Goal: Task Accomplishment & Management: Manage account settings

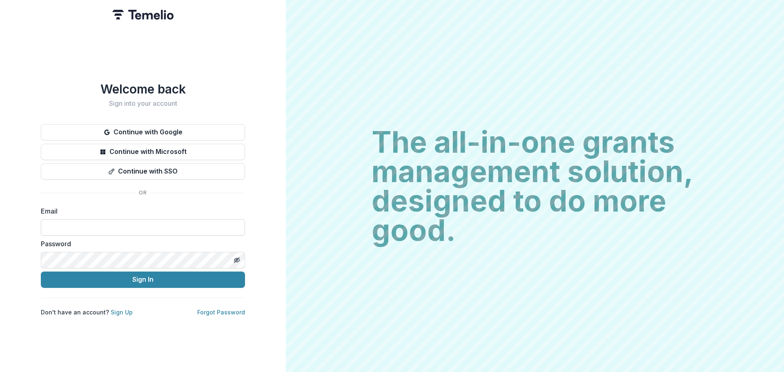
click at [161, 219] on input at bounding box center [143, 227] width 204 height 16
type input "**********"
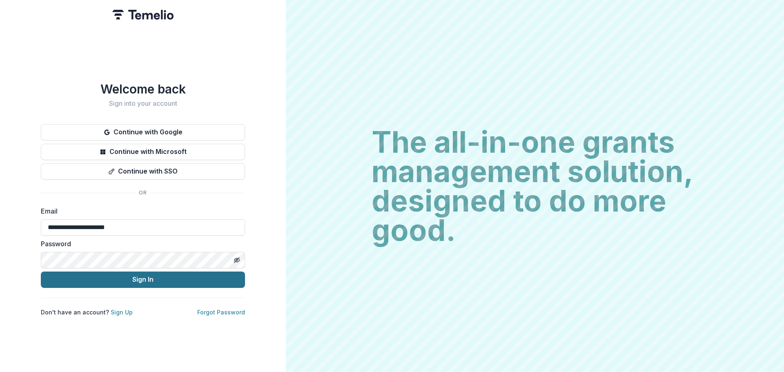
click at [154, 280] on button "Sign In" at bounding box center [143, 279] width 204 height 16
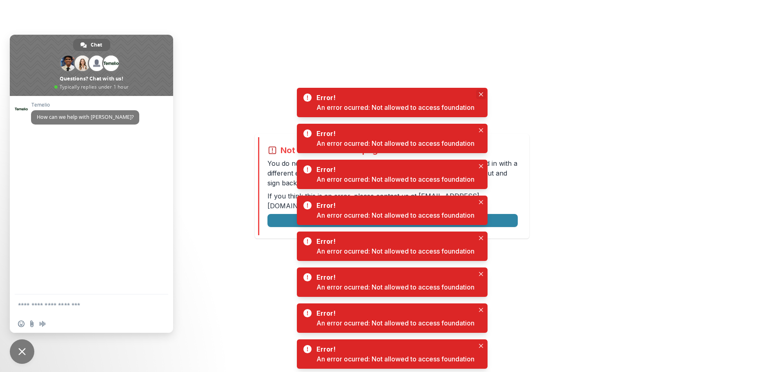
click at [481, 94] on icon "Close" at bounding box center [481, 94] width 4 height 4
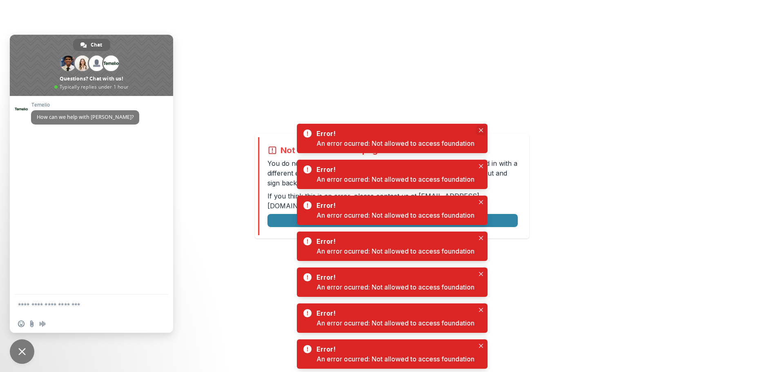
click at [479, 128] on button "Close" at bounding box center [481, 130] width 10 height 10
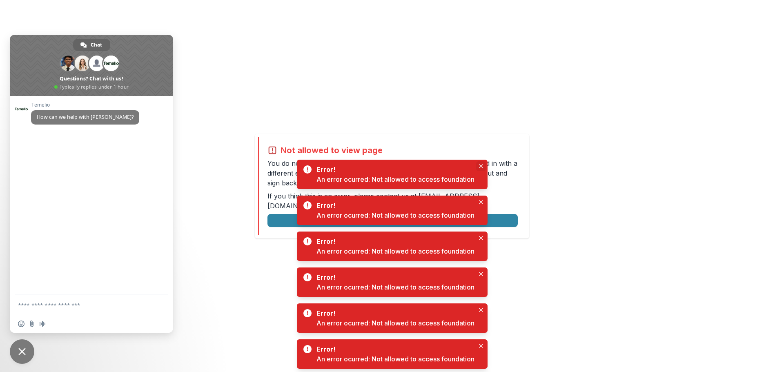
click at [481, 165] on icon "Close" at bounding box center [481, 166] width 4 height 4
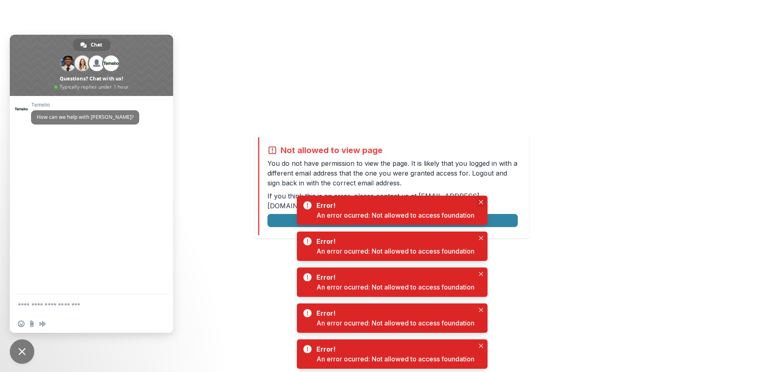
click at [482, 201] on icon "Close" at bounding box center [481, 202] width 4 height 4
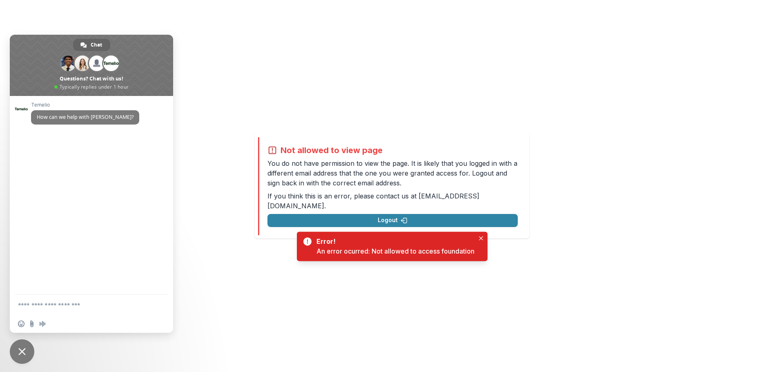
click at [484, 236] on div "Not allowed to view page You do not have permission to view the page. It is lik…" at bounding box center [392, 186] width 784 height 372
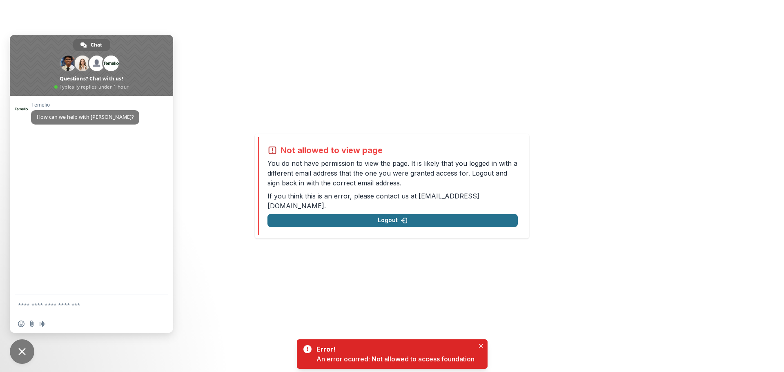
click at [449, 218] on button "Logout" at bounding box center [392, 220] width 250 height 13
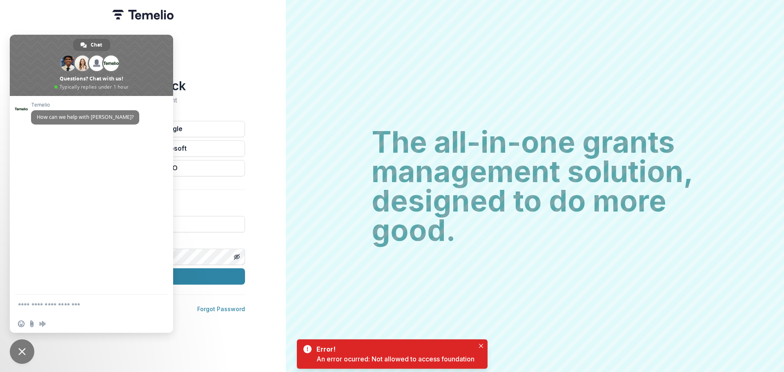
click at [27, 355] on span "Close chat" at bounding box center [22, 351] width 24 height 24
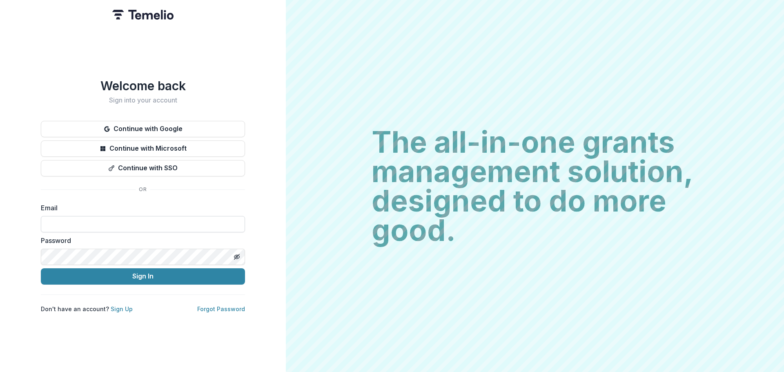
click at [97, 229] on input at bounding box center [143, 224] width 204 height 16
type input "**********"
click at [120, 281] on button "Sign In" at bounding box center [143, 276] width 204 height 16
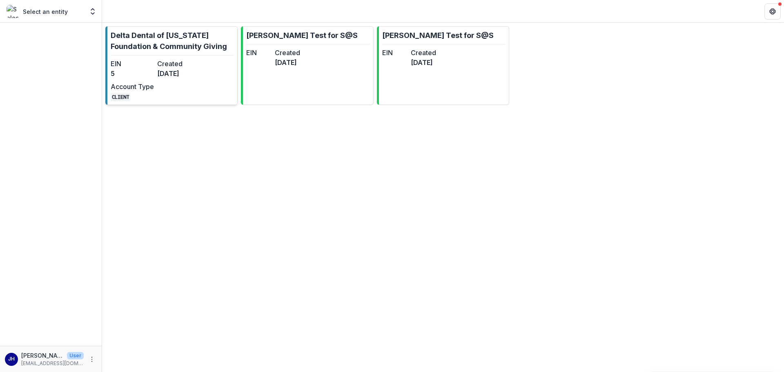
click at [194, 61] on dt "Created" at bounding box center [178, 64] width 43 height 10
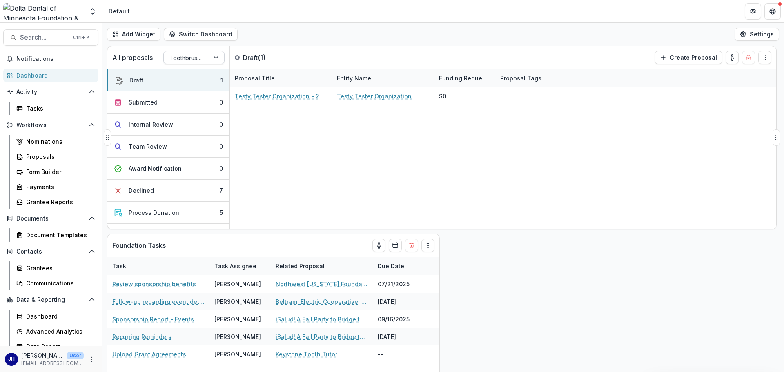
click at [192, 61] on div at bounding box center [186, 58] width 34 height 10
click at [203, 55] on div at bounding box center [186, 58] width 34 height 10
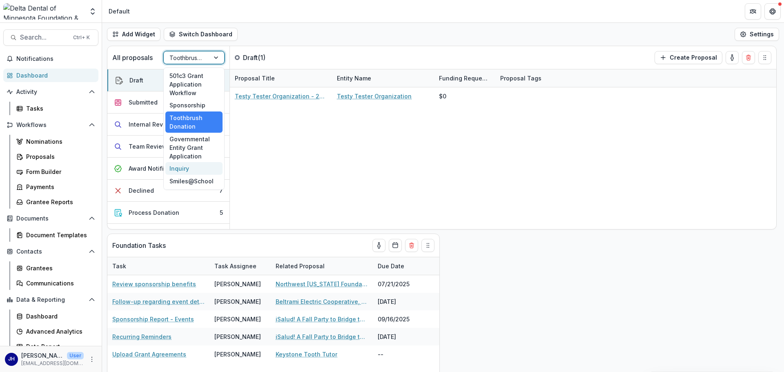
click at [189, 167] on div "Inquiry" at bounding box center [193, 168] width 57 height 13
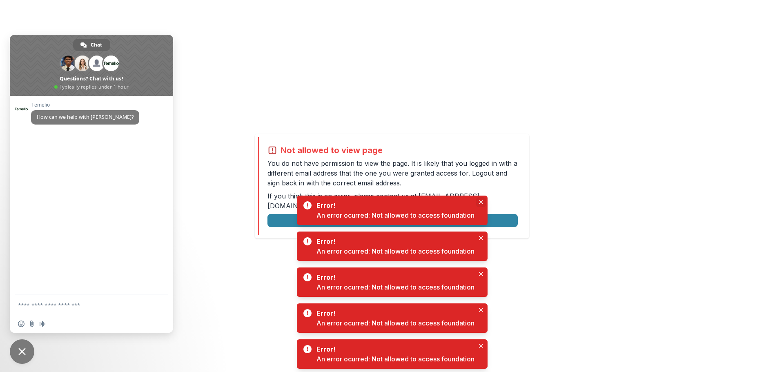
click at [481, 199] on button "Close" at bounding box center [481, 202] width 10 height 10
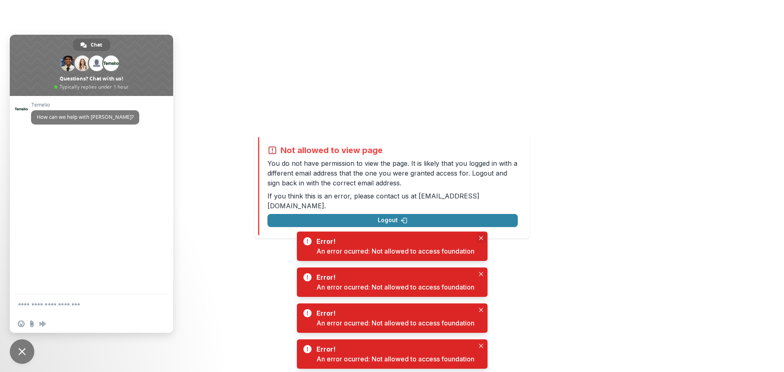
click at [483, 241] on button "Close" at bounding box center [481, 238] width 10 height 10
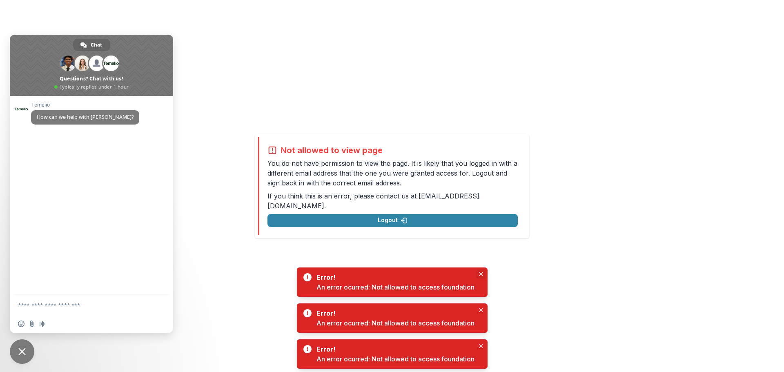
click at [481, 272] on icon "Close" at bounding box center [481, 274] width 4 height 4
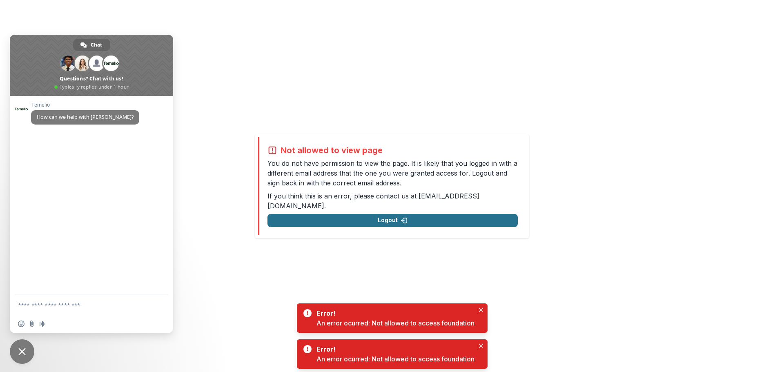
click at [426, 216] on button "Logout" at bounding box center [392, 220] width 250 height 13
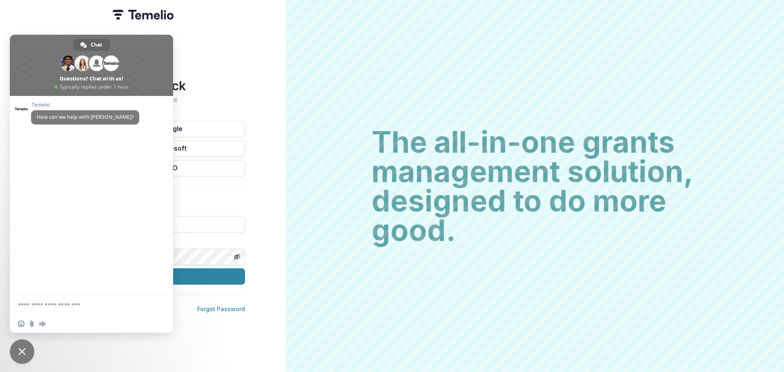
click at [18, 350] on span "Close chat" at bounding box center [22, 351] width 24 height 24
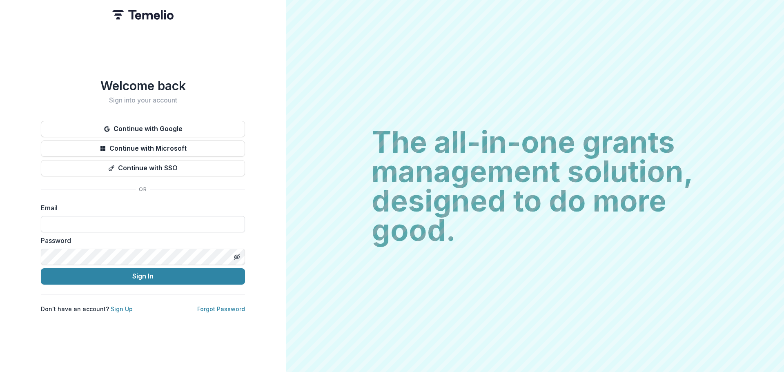
click at [111, 225] on input at bounding box center [143, 224] width 204 height 16
click at [121, 224] on input "**********" at bounding box center [143, 224] width 204 height 16
click at [130, 227] on input "**********" at bounding box center [143, 224] width 204 height 16
drag, startPoint x: 130, startPoint y: 227, endPoint x: 9, endPoint y: 225, distance: 121.7
click at [9, 225] on div "**********" at bounding box center [143, 186] width 286 height 372
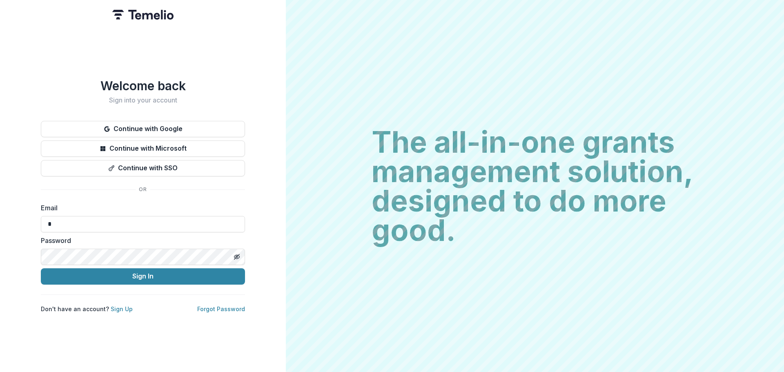
type input "**********"
click at [142, 278] on button "Sign In" at bounding box center [143, 276] width 204 height 16
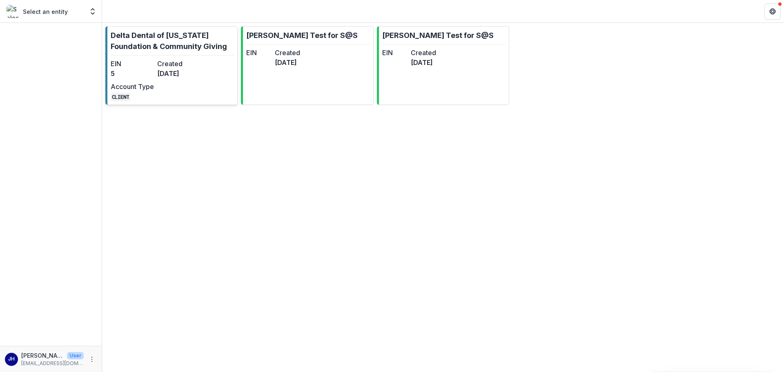
click at [171, 87] on div "EIN 5 Created [DATE] Account Type CLIENT" at bounding box center [156, 80] width 90 height 42
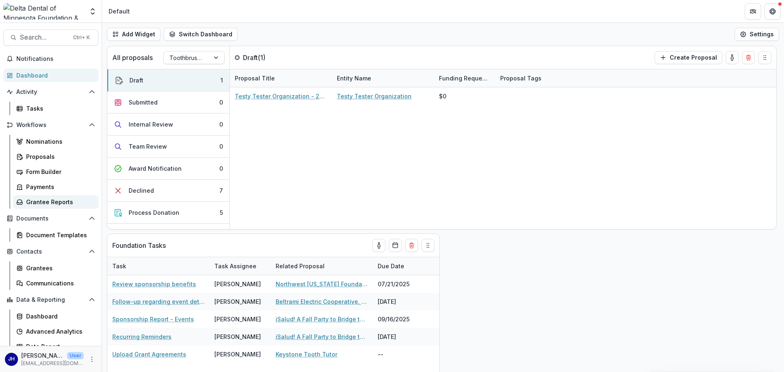
click at [48, 199] on div "Grantee Reports" at bounding box center [59, 202] width 66 height 9
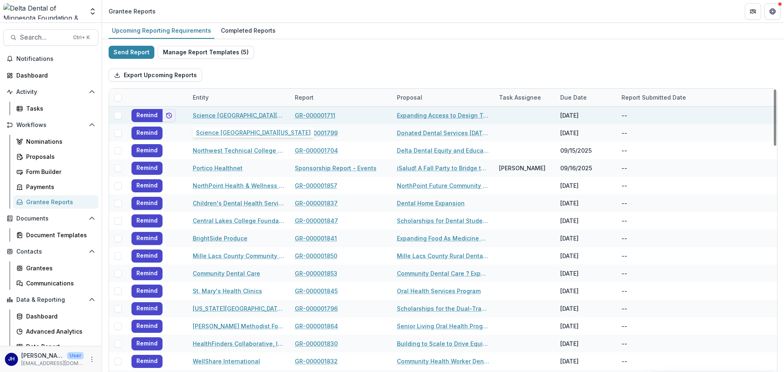
click at [258, 113] on link "Science [GEOGRAPHIC_DATA][US_STATE]" at bounding box center [239, 115] width 92 height 9
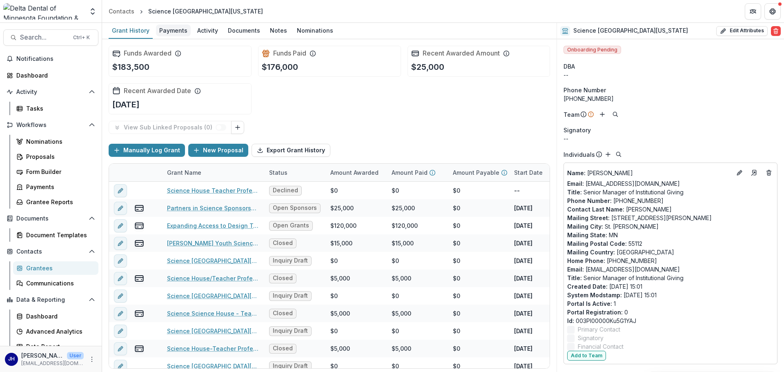
click at [169, 31] on div "Payments" at bounding box center [173, 30] width 35 height 12
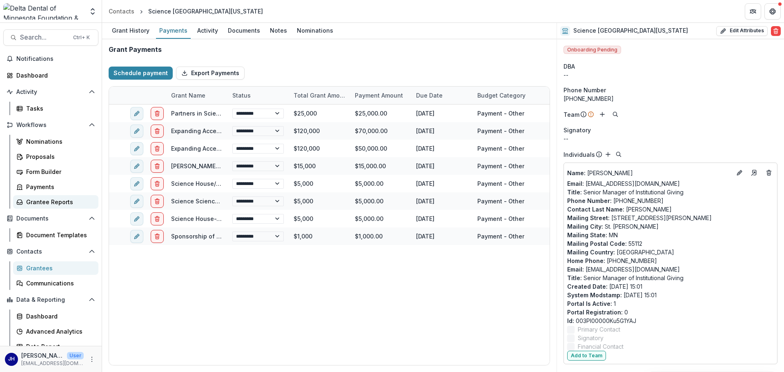
select select "****"
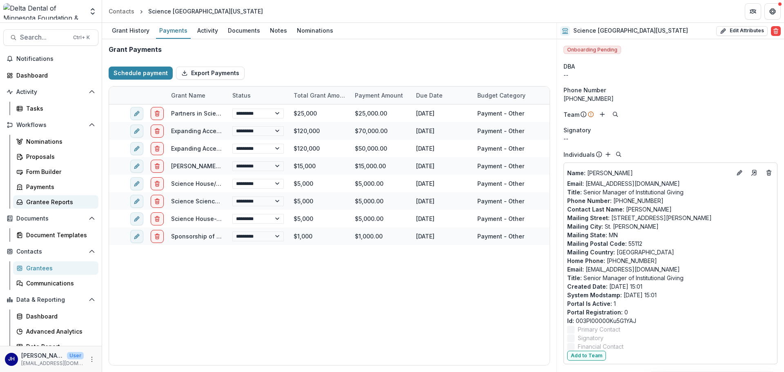
select select "****"
click at [53, 202] on div "Grantee Reports" at bounding box center [59, 202] width 66 height 9
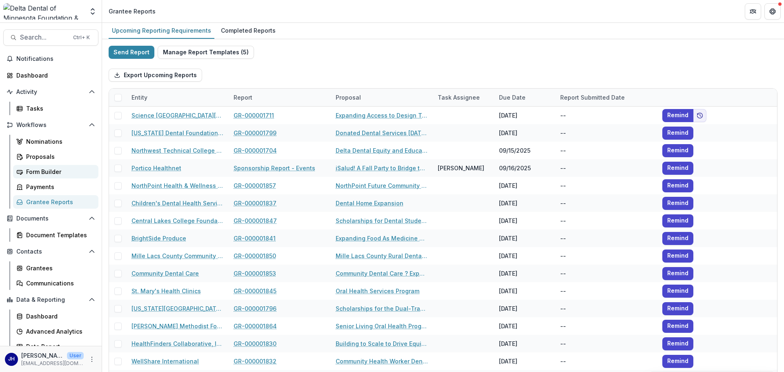
click at [50, 177] on link "Form Builder" at bounding box center [55, 171] width 85 height 13
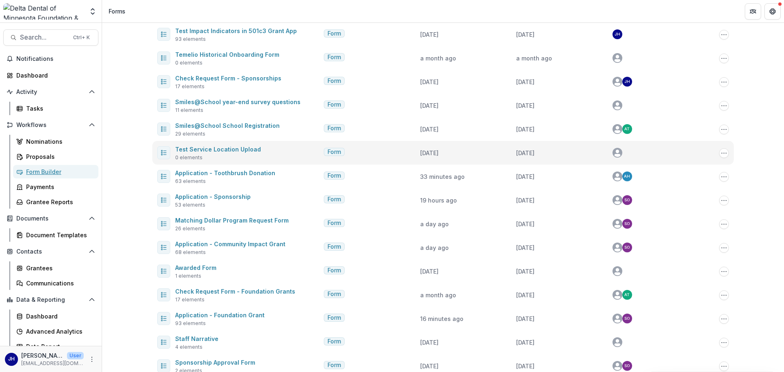
scroll to position [145, 0]
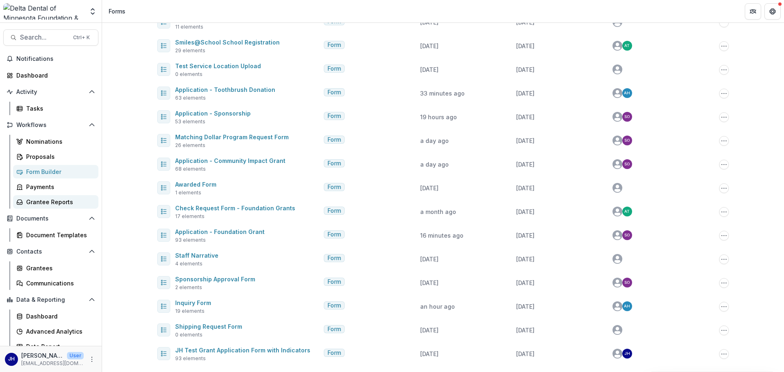
click at [47, 199] on div "Grantee Reports" at bounding box center [59, 202] width 66 height 9
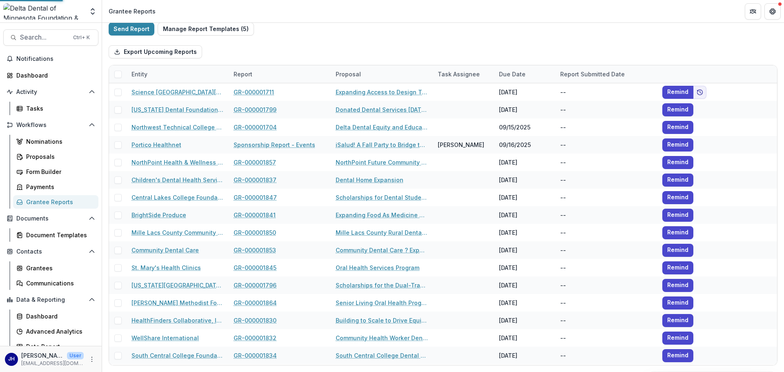
scroll to position [23, 0]
click at [60, 235] on div "Document Templates" at bounding box center [59, 235] width 66 height 9
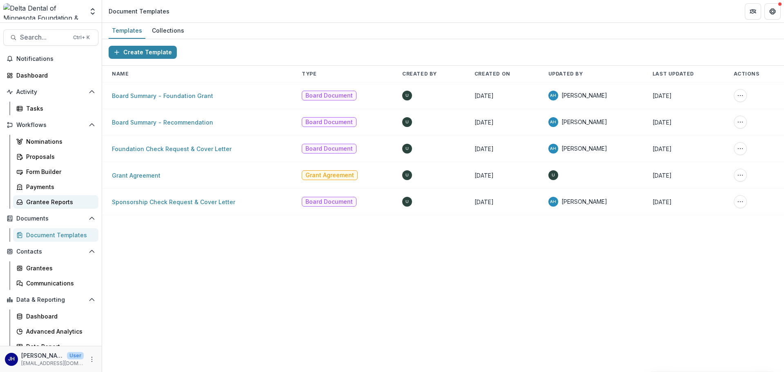
click at [48, 204] on div "Grantee Reports" at bounding box center [59, 202] width 66 height 9
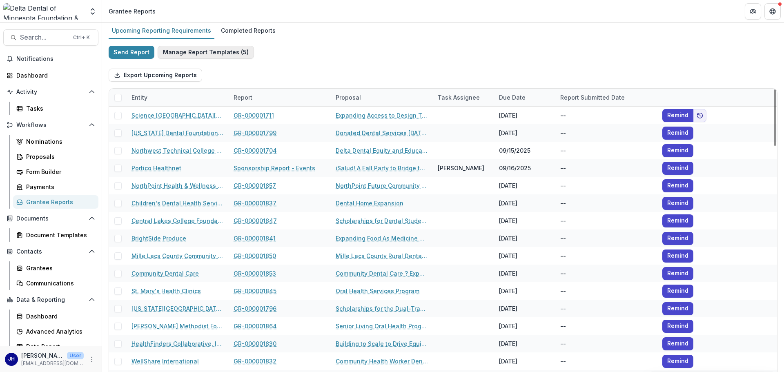
click at [224, 52] on button "Manage Report Templates ( 5 )" at bounding box center [206, 52] width 96 height 13
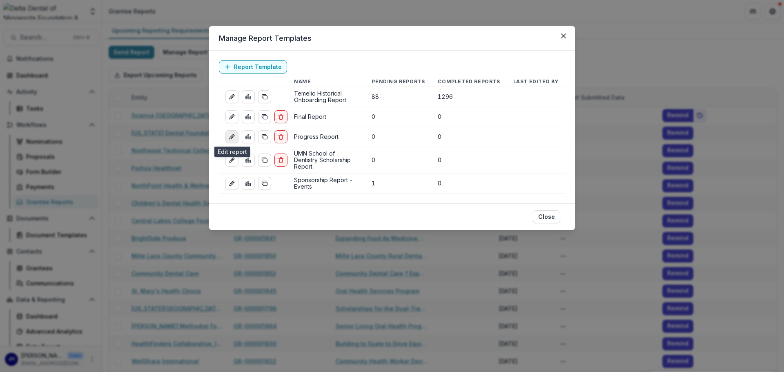
click at [232, 136] on line "edit-report" at bounding box center [232, 137] width 2 height 2
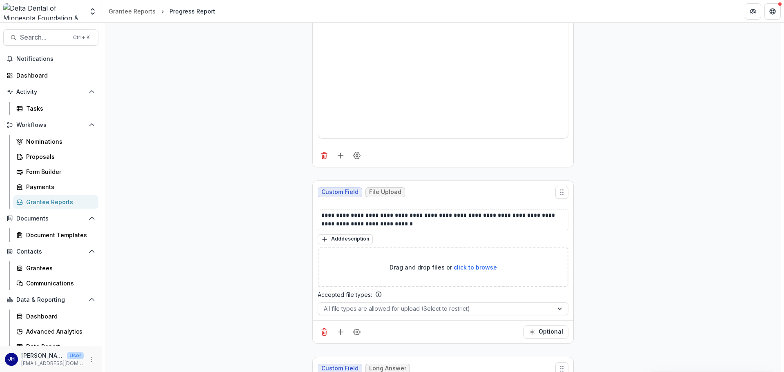
scroll to position [3438, 0]
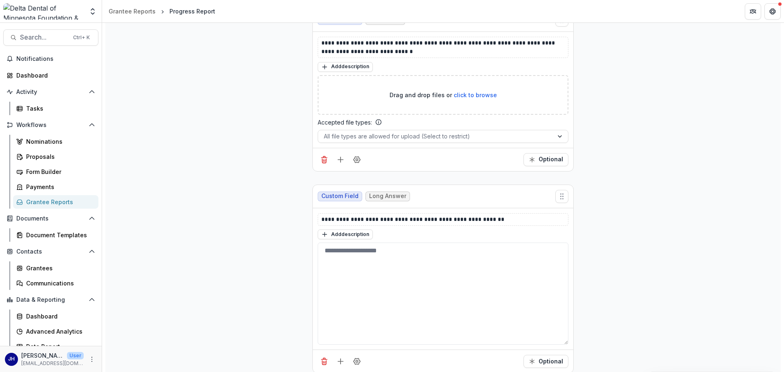
click at [68, 200] on div "Grantee Reports" at bounding box center [59, 202] width 66 height 9
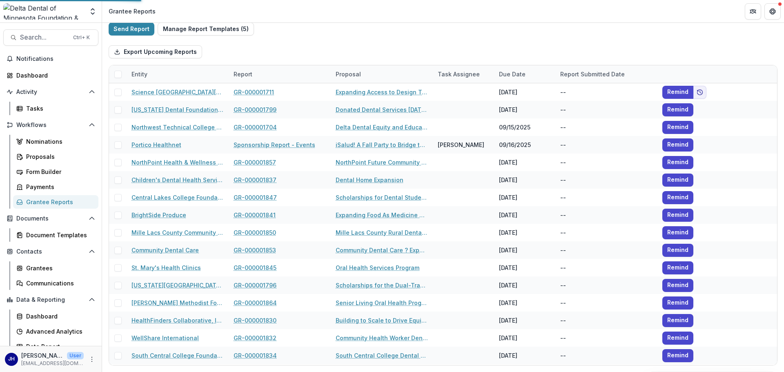
scroll to position [23, 0]
